Goal: Manage account settings

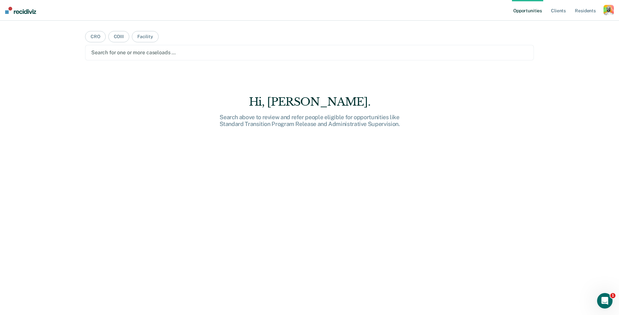
click at [609, 10] on div "button" at bounding box center [609, 10] width 10 height 10
click at [564, 26] on link "Profile" at bounding box center [583, 26] width 52 height 5
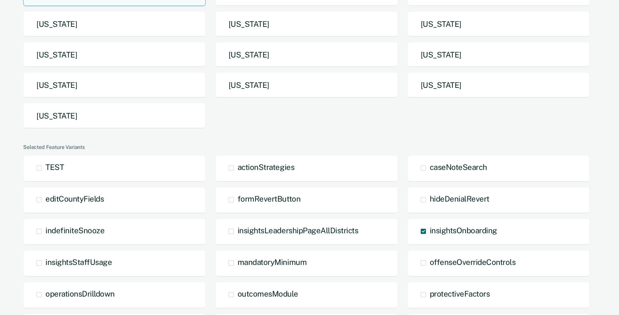
scroll to position [90, 0]
click at [448, 166] on span "caseNoteSearch" at bounding box center [458, 166] width 57 height 9
click at [430, 172] on input "caseNoteSearch" at bounding box center [430, 172] width 0 height 0
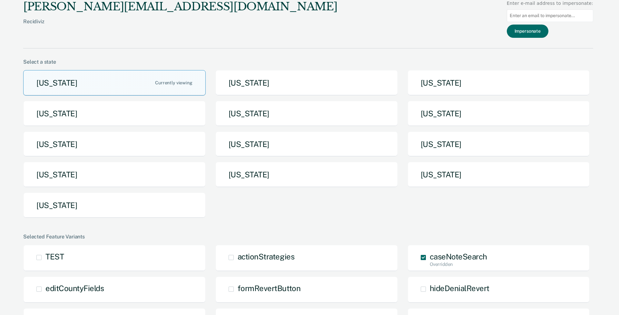
scroll to position [0, 0]
click at [444, 256] on span "caseNoteSearch Overridden" at bounding box center [458, 256] width 57 height 9
click at [430, 267] on input "caseNoteSearch Overridden" at bounding box center [430, 267] width 0 height 0
click at [357, 206] on div "[US_STATE] [US_STATE] [US_STATE] [US_STATE] [US_STATE] [US_STATE] [US_STATE] [U…" at bounding box center [308, 146] width 570 height 153
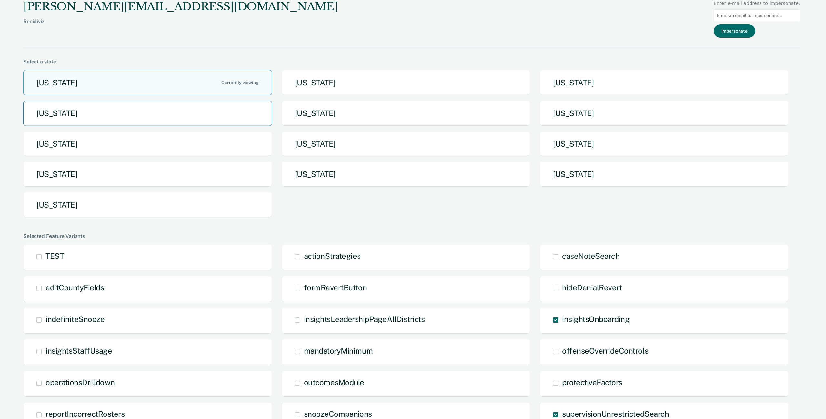
click at [177, 116] on button "[US_STATE]" at bounding box center [147, 113] width 249 height 25
